Goal: Find specific page/section: Find specific page/section

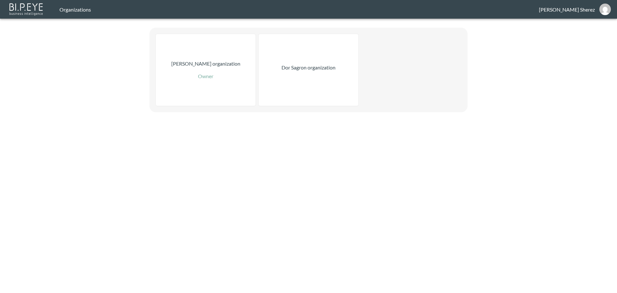
click at [293, 86] on div "Dor Sagron organization" at bounding box center [309, 70] width 100 height 72
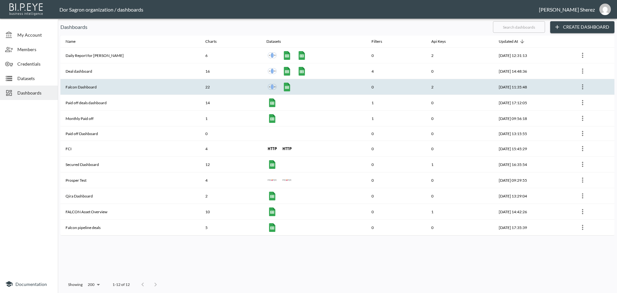
click at [102, 86] on th "Falcon Dashboard" at bounding box center [130, 87] width 140 height 16
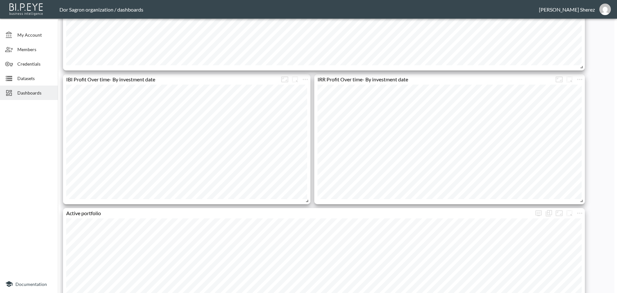
scroll to position [707, 0]
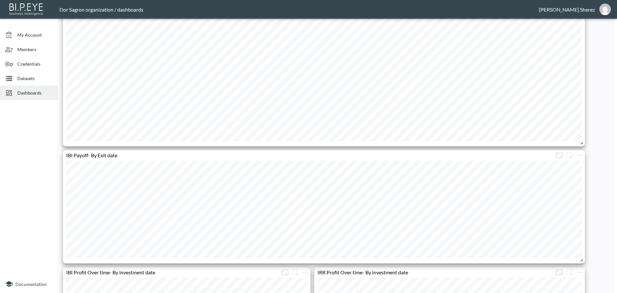
click at [31, 95] on span "Dashboards" at bounding box center [34, 92] width 35 height 7
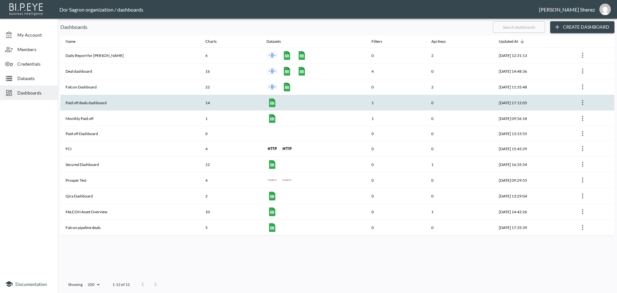
click at [103, 101] on th "Paid off deals dashboard" at bounding box center [130, 103] width 140 height 16
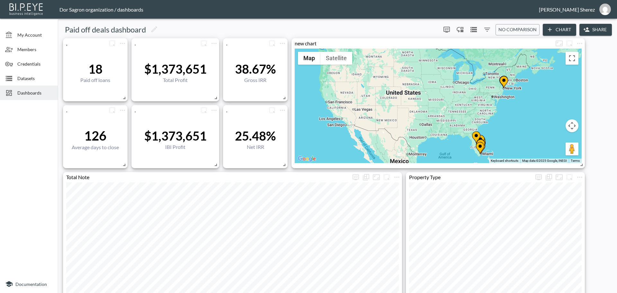
scroll to position [532, 0]
